Goal: Task Accomplishment & Management: Complete application form

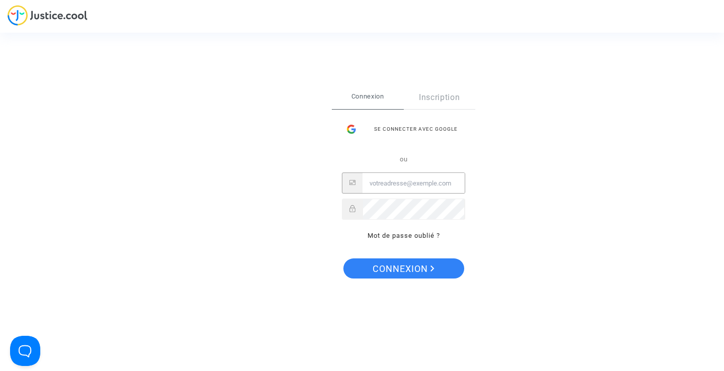
type input "cam_moreau@hotmail.com"
click at [405, 267] on span "Connexion" at bounding box center [403, 269] width 62 height 21
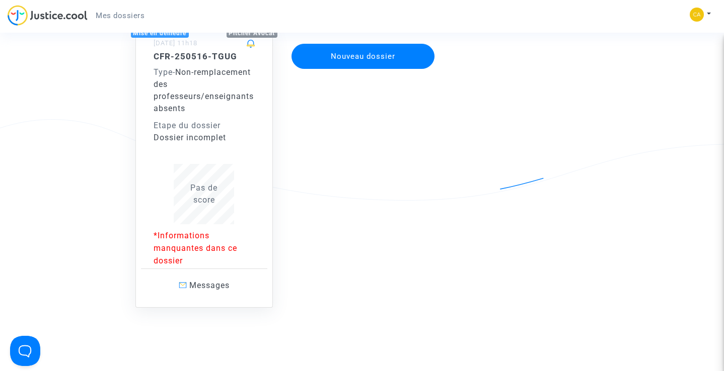
scroll to position [108, 0]
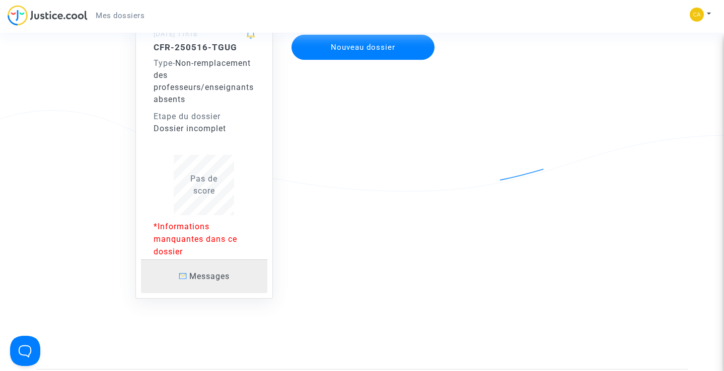
click at [200, 278] on span "Messages" at bounding box center [209, 277] width 40 height 10
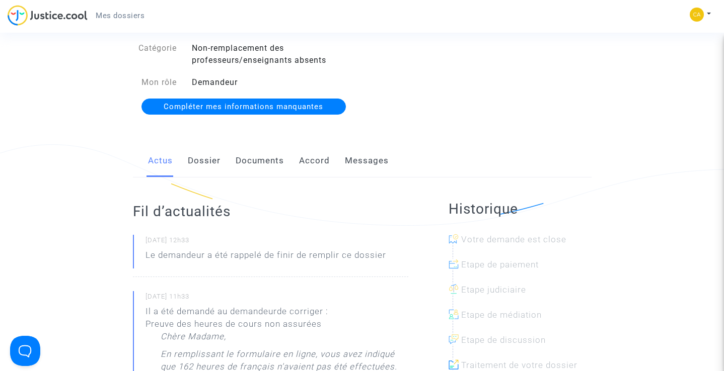
scroll to position [74, 0]
click at [369, 163] on link "Messages" at bounding box center [367, 160] width 44 height 33
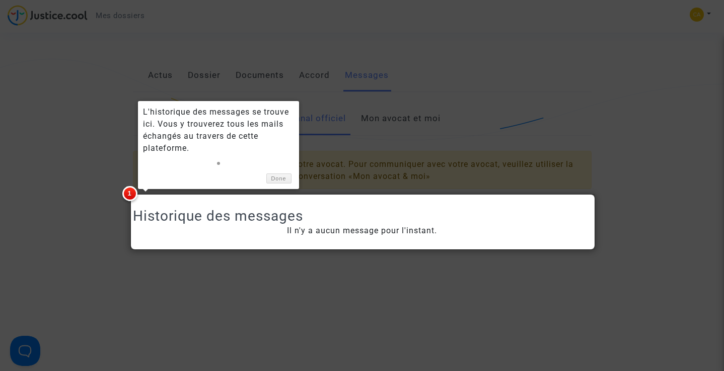
scroll to position [161, 0]
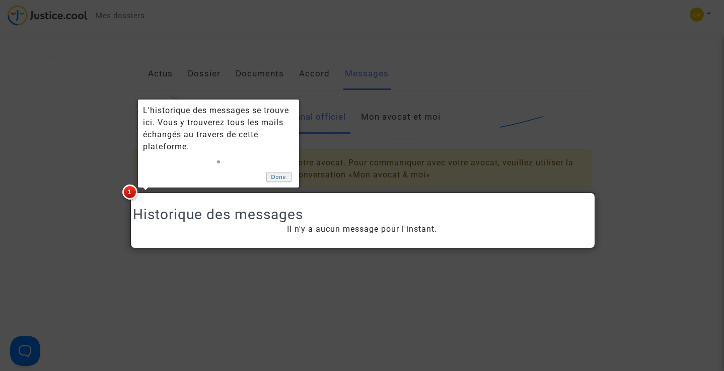
click at [280, 177] on link "Done" at bounding box center [278, 177] width 25 height 11
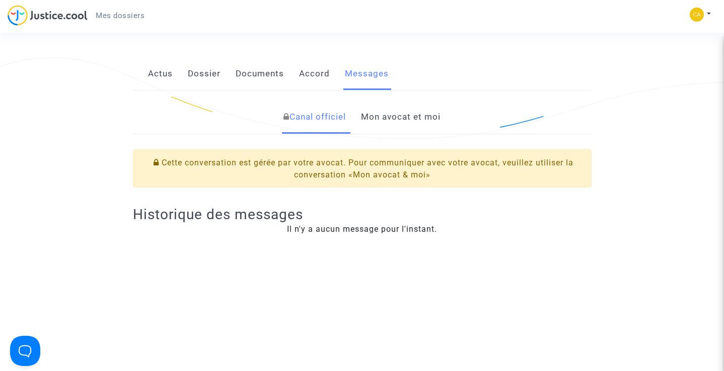
click at [396, 118] on link "Mon avocat et moi" at bounding box center [401, 117] width 80 height 33
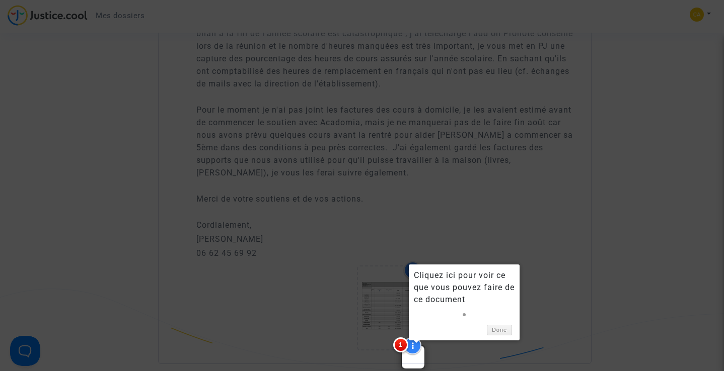
scroll to position [756, 0]
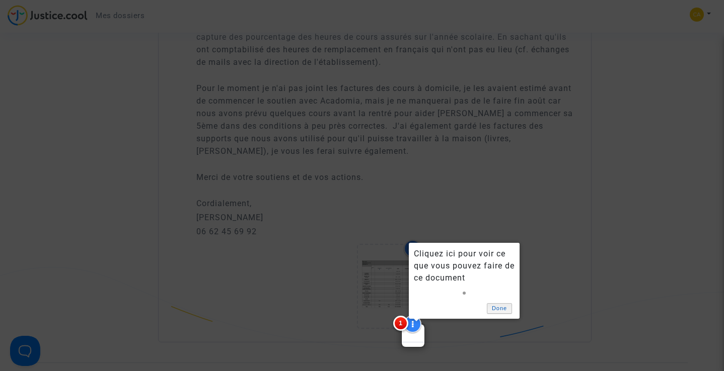
click at [498, 309] on link "Done" at bounding box center [499, 308] width 25 height 11
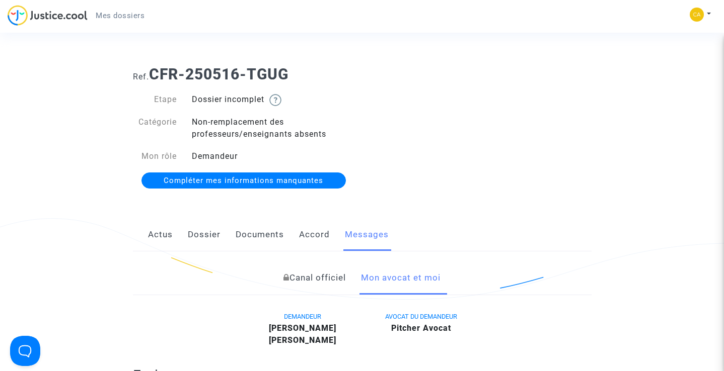
scroll to position [0, 0]
click at [247, 183] on span "Compléter mes informations manquantes" at bounding box center [244, 180] width 160 height 9
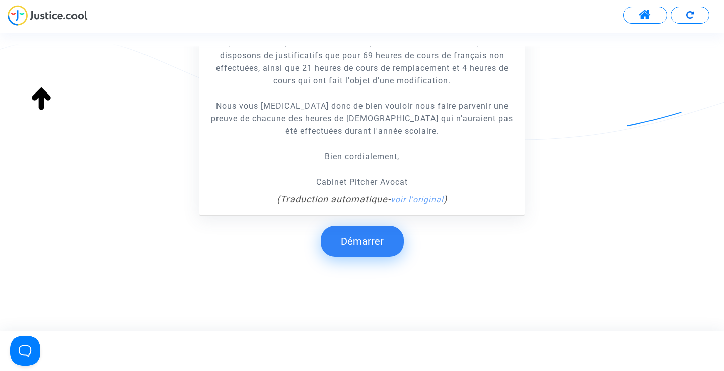
scroll to position [277, 0]
click at [361, 232] on button "Démarrer" at bounding box center [362, 241] width 83 height 31
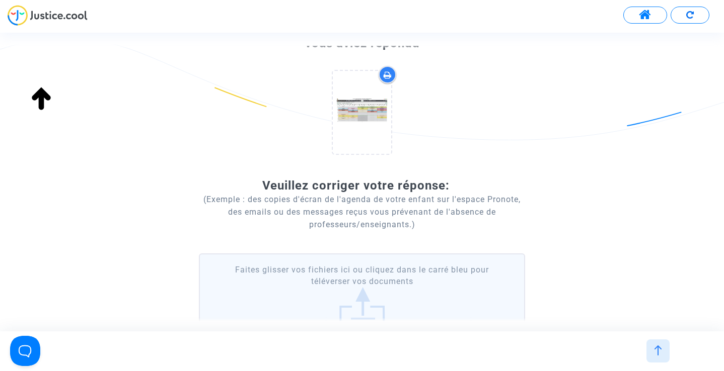
scroll to position [54, 0]
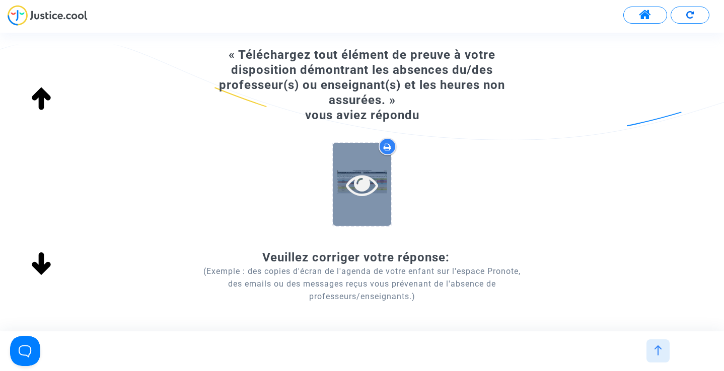
click at [364, 190] on icon at bounding box center [362, 185] width 33 height 32
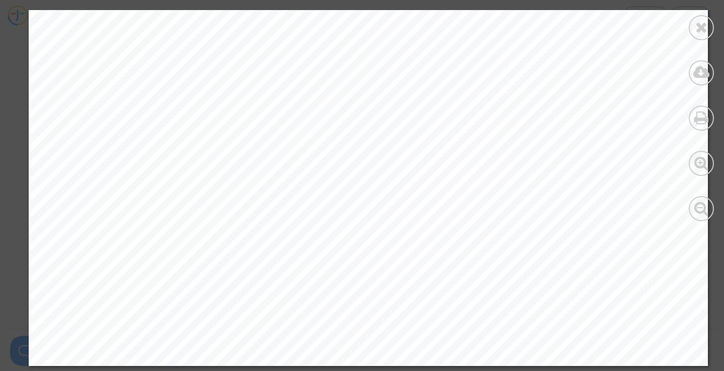
scroll to position [0, 0]
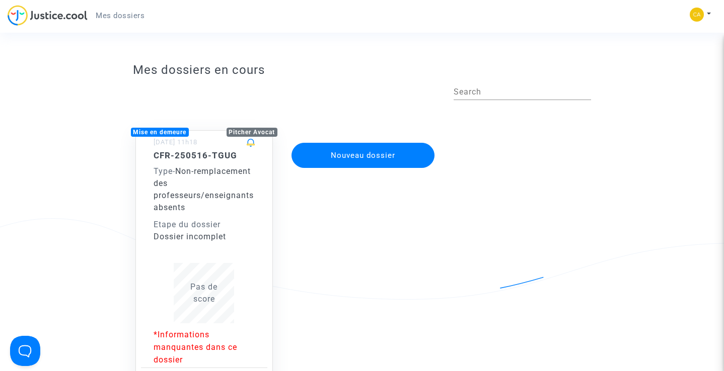
click at [194, 343] on p "*Informations manquantes dans ce dossier" at bounding box center [204, 348] width 102 height 38
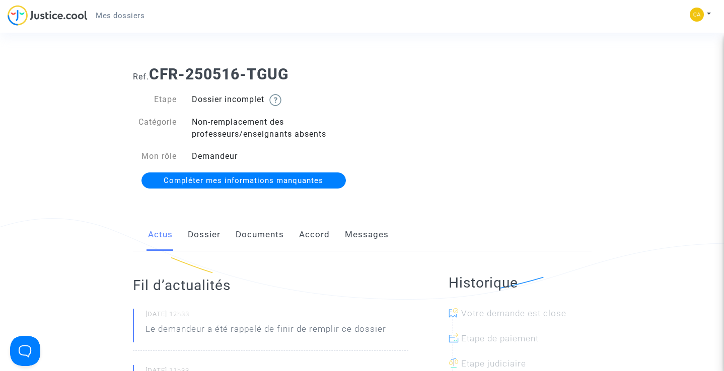
click at [248, 180] on span "Compléter mes informations manquantes" at bounding box center [244, 180] width 160 height 9
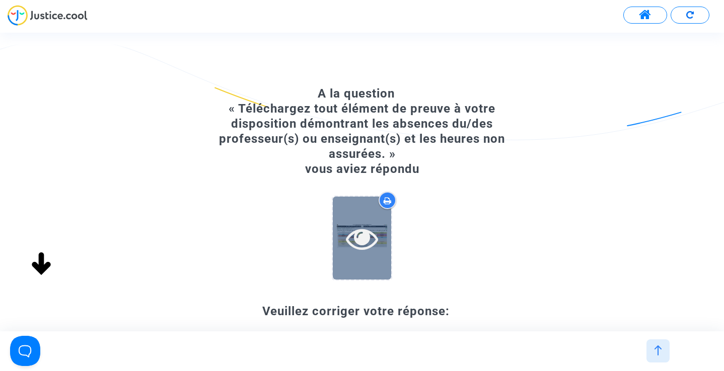
click at [371, 243] on icon at bounding box center [362, 238] width 33 height 32
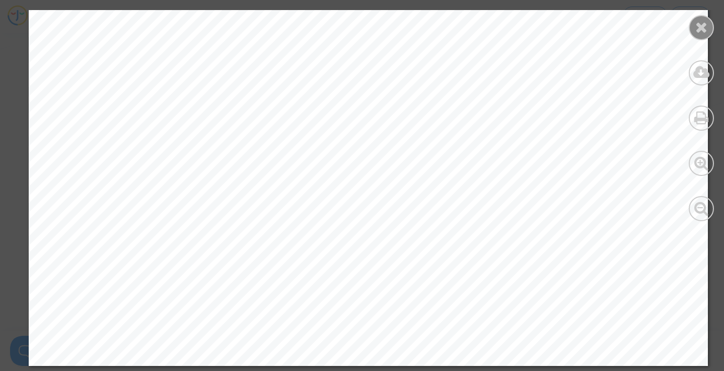
click at [697, 30] on icon at bounding box center [701, 27] width 13 height 15
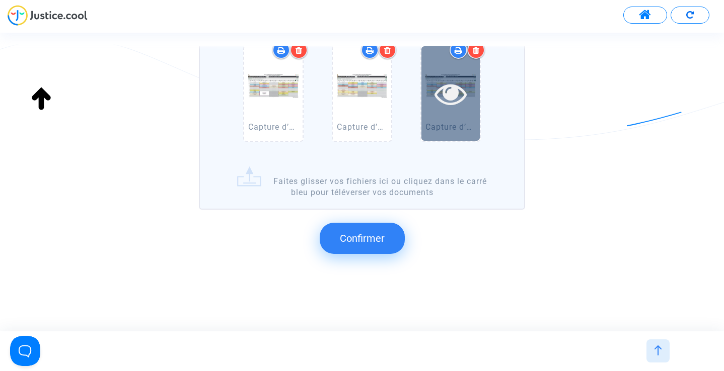
click at [453, 96] on icon at bounding box center [450, 93] width 33 height 32
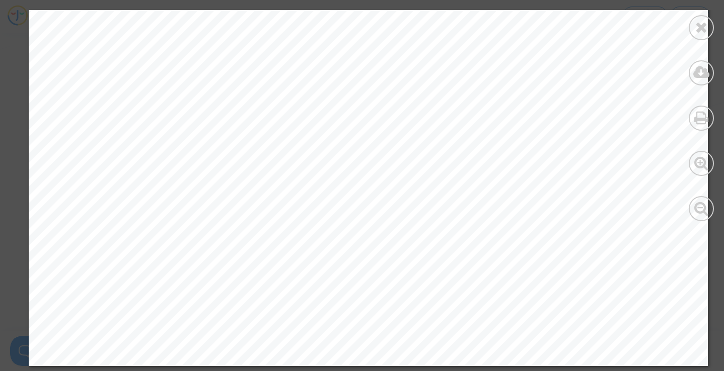
scroll to position [604, 0]
click at [702, 29] on icon at bounding box center [701, 27] width 13 height 15
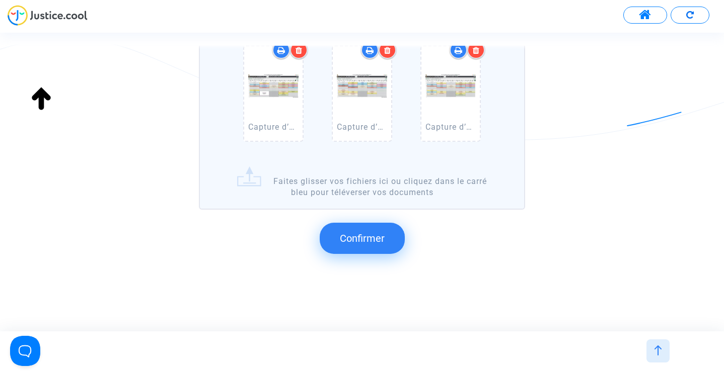
click at [357, 233] on span "Confirmer" at bounding box center [362, 238] width 45 height 12
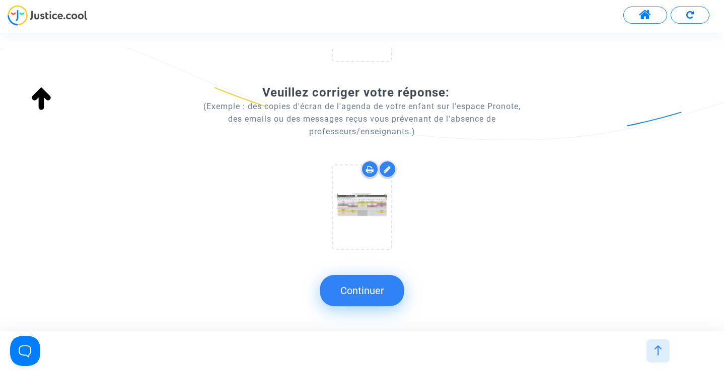
click at [365, 288] on button "Continuer" at bounding box center [362, 290] width 84 height 31
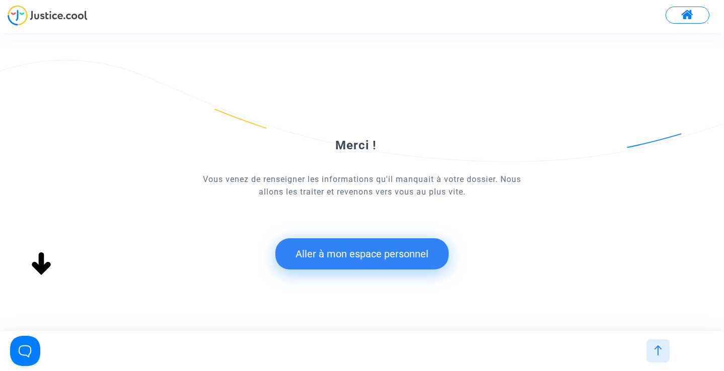
click at [358, 253] on button "Aller à mon espace personnel" at bounding box center [361, 254] width 173 height 31
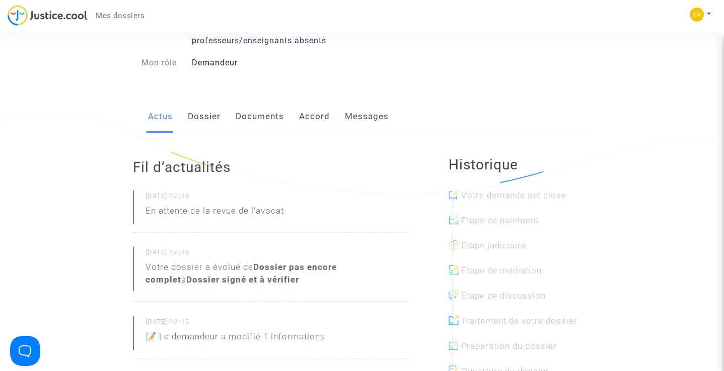
scroll to position [62, 0]
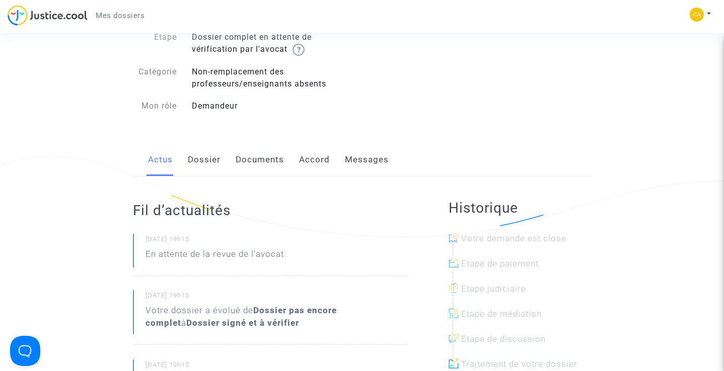
click at [203, 161] on link "Dossier" at bounding box center [204, 159] width 33 height 33
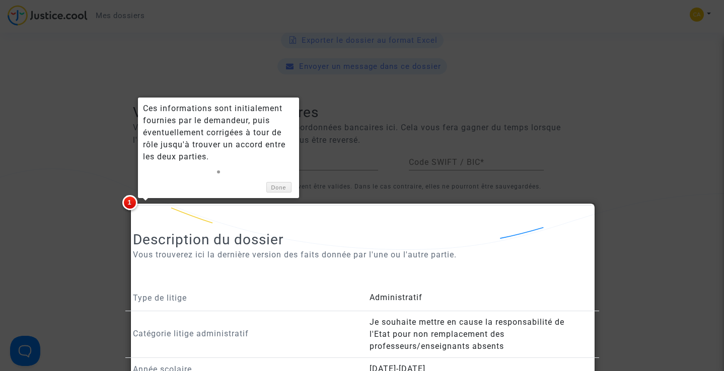
scroll to position [484, 0]
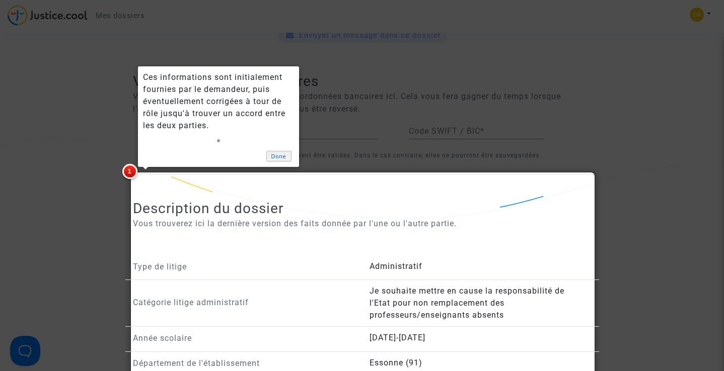
click at [283, 156] on link "Done" at bounding box center [278, 156] width 25 height 11
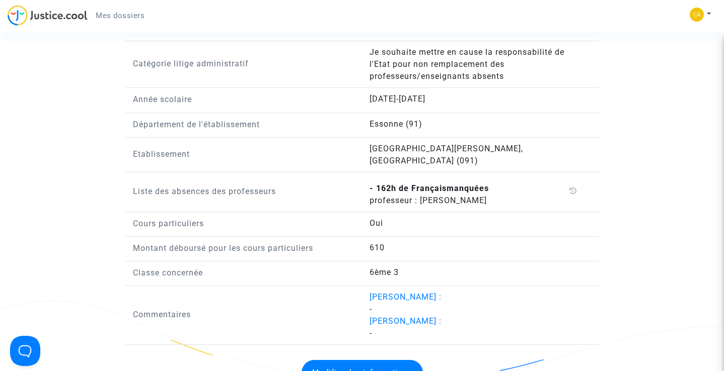
scroll to position [725, 0]
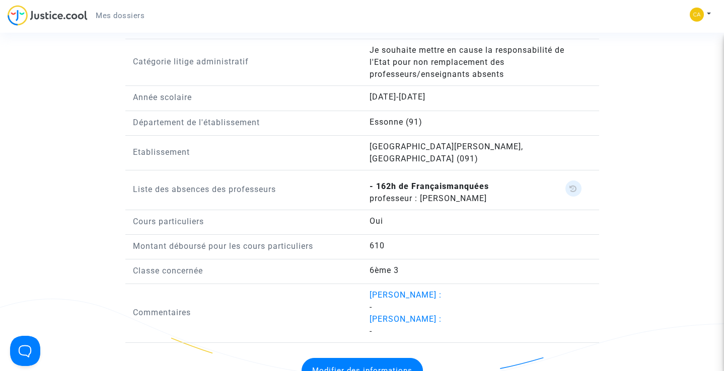
click at [571, 185] on icon at bounding box center [573, 189] width 8 height 8
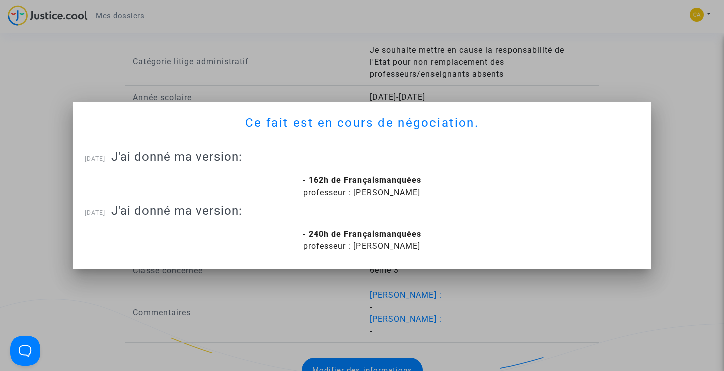
scroll to position [0, 0]
click at [687, 122] on div at bounding box center [362, 185] width 724 height 371
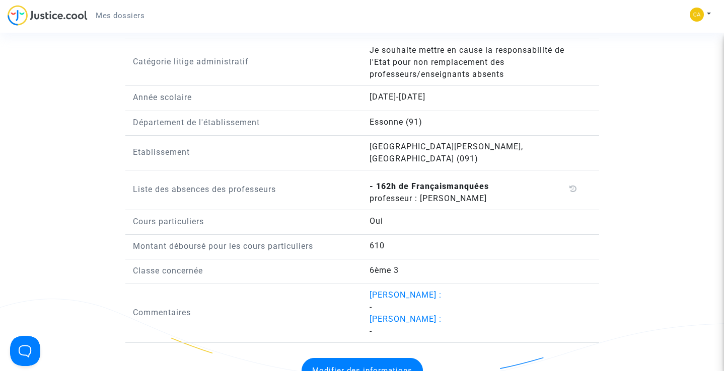
scroll to position [748, 0]
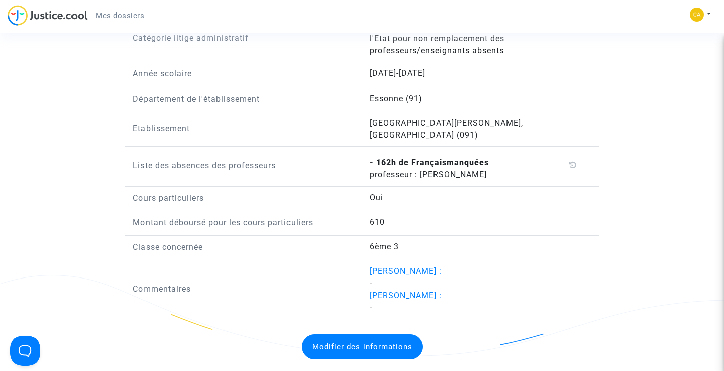
click at [357, 339] on button "Modifier des informations" at bounding box center [361, 347] width 121 height 25
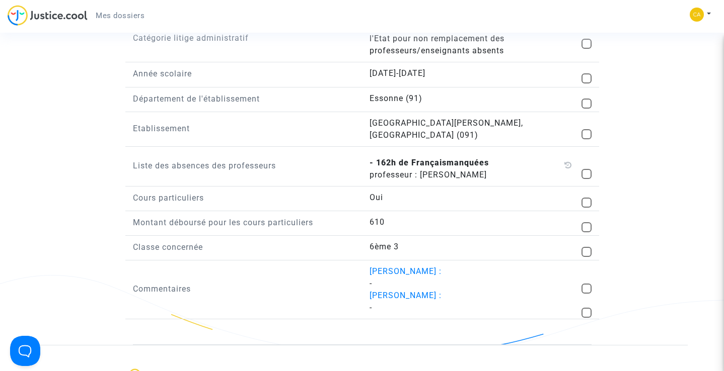
click at [588, 169] on span at bounding box center [586, 174] width 10 height 10
click at [586, 179] on input "checkbox" at bounding box center [586, 179] width 1 height 1
checkbox input "true"
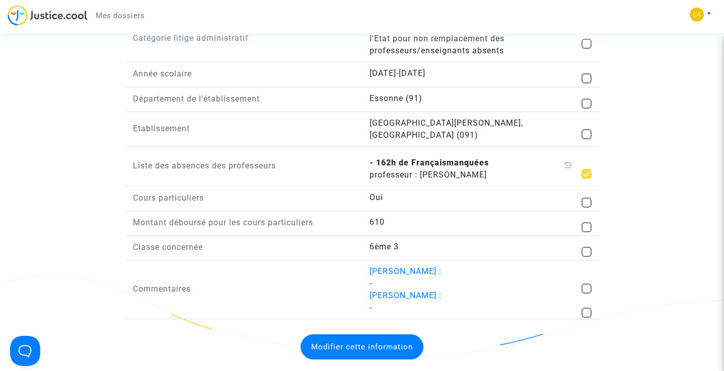
click at [351, 339] on button "Modifier cette information" at bounding box center [361, 347] width 123 height 25
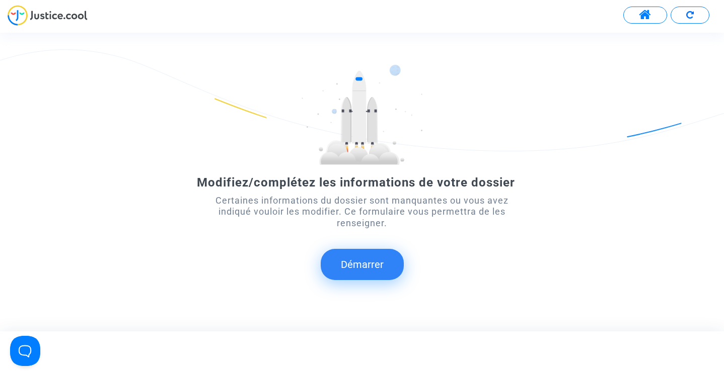
click at [360, 261] on button "Démarrer" at bounding box center [362, 264] width 83 height 31
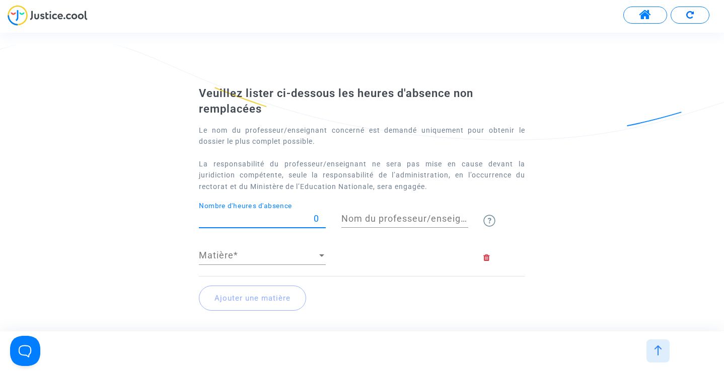
click at [237, 216] on input "0" at bounding box center [262, 219] width 127 height 10
click at [318, 216] on input "860" at bounding box center [262, 219] width 127 height 10
type input "85"
click at [596, 198] on div "[PERSON_NAME] ci-dessous les heures d'absence non remplacées Le nom du professe…" at bounding box center [362, 208] width 724 height 244
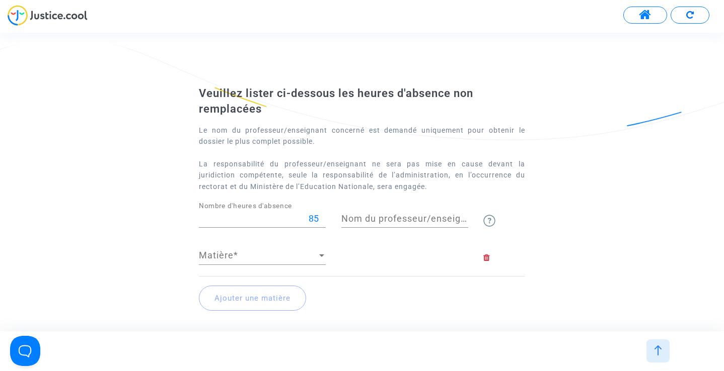
click at [407, 215] on input "Nom du professeur/enseignant titulaire" at bounding box center [404, 219] width 127 height 10
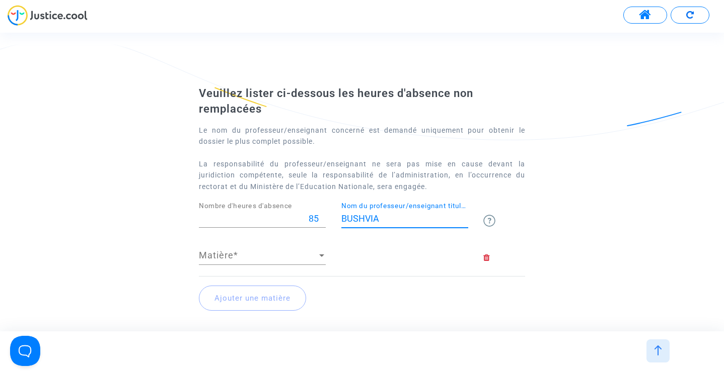
type input "BUSHVIA"
click at [258, 255] on span "Matière" at bounding box center [258, 256] width 118 height 10
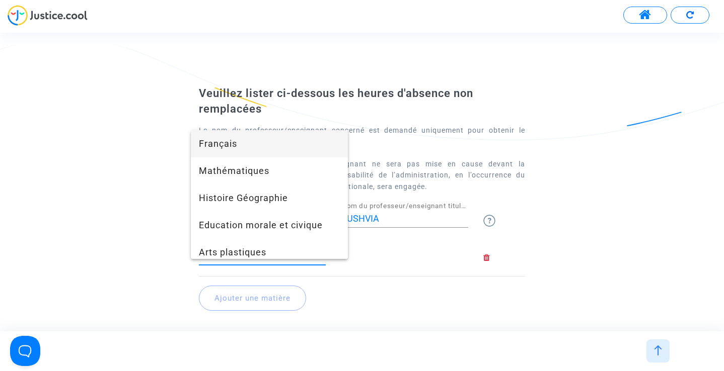
click at [233, 144] on span "Français" at bounding box center [269, 143] width 141 height 27
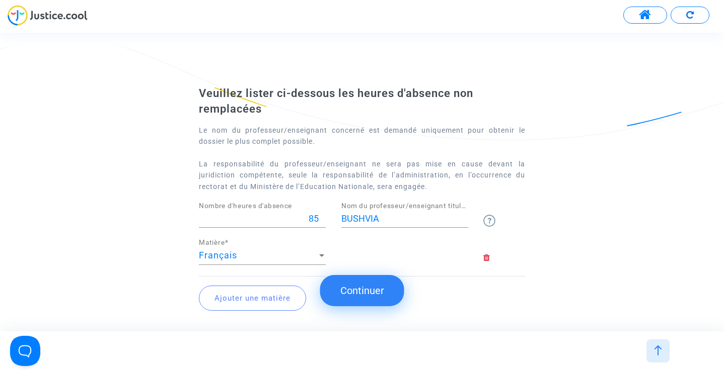
click at [362, 290] on button "Continuer" at bounding box center [362, 290] width 84 height 31
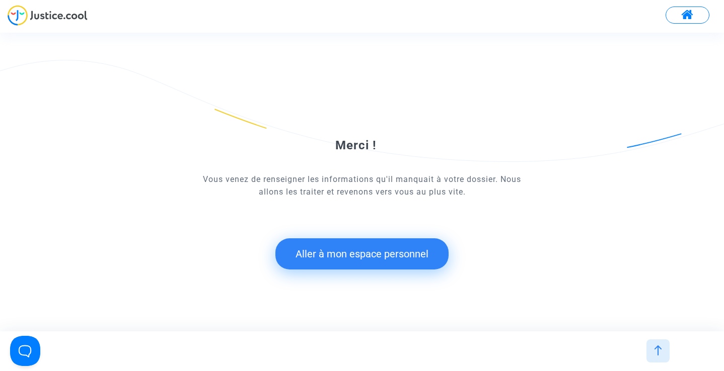
click at [362, 252] on button "Aller à mon espace personnel" at bounding box center [361, 254] width 173 height 31
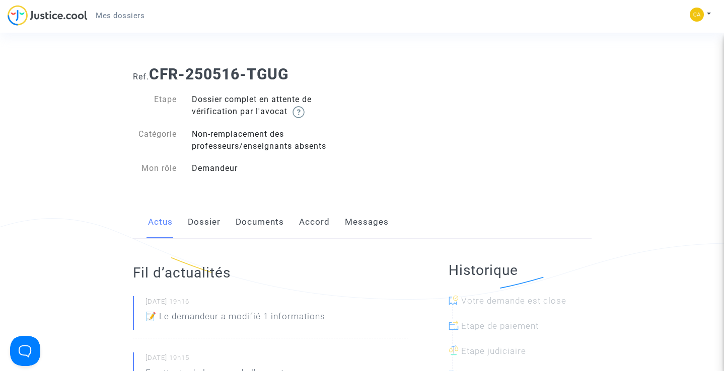
click at [364, 221] on link "Messages" at bounding box center [367, 222] width 44 height 33
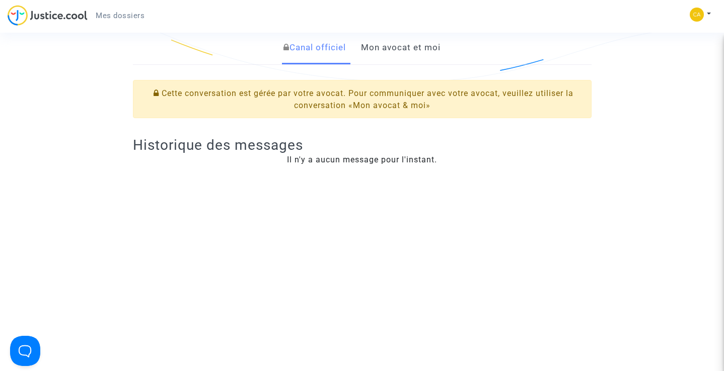
scroll to position [218, 0]
click at [394, 47] on link "Mon avocat et moi" at bounding box center [401, 47] width 80 height 33
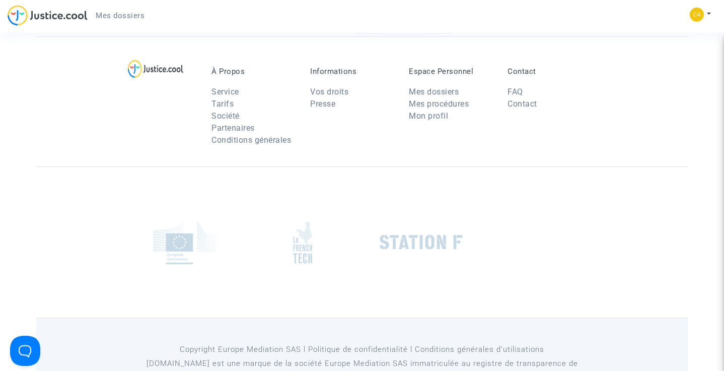
scroll to position [1070, 0]
click at [521, 109] on link "Contact" at bounding box center [522, 104] width 30 height 10
click at [516, 97] on link "FAQ" at bounding box center [515, 92] width 16 height 10
